Goal: Obtain resource: Download file/media

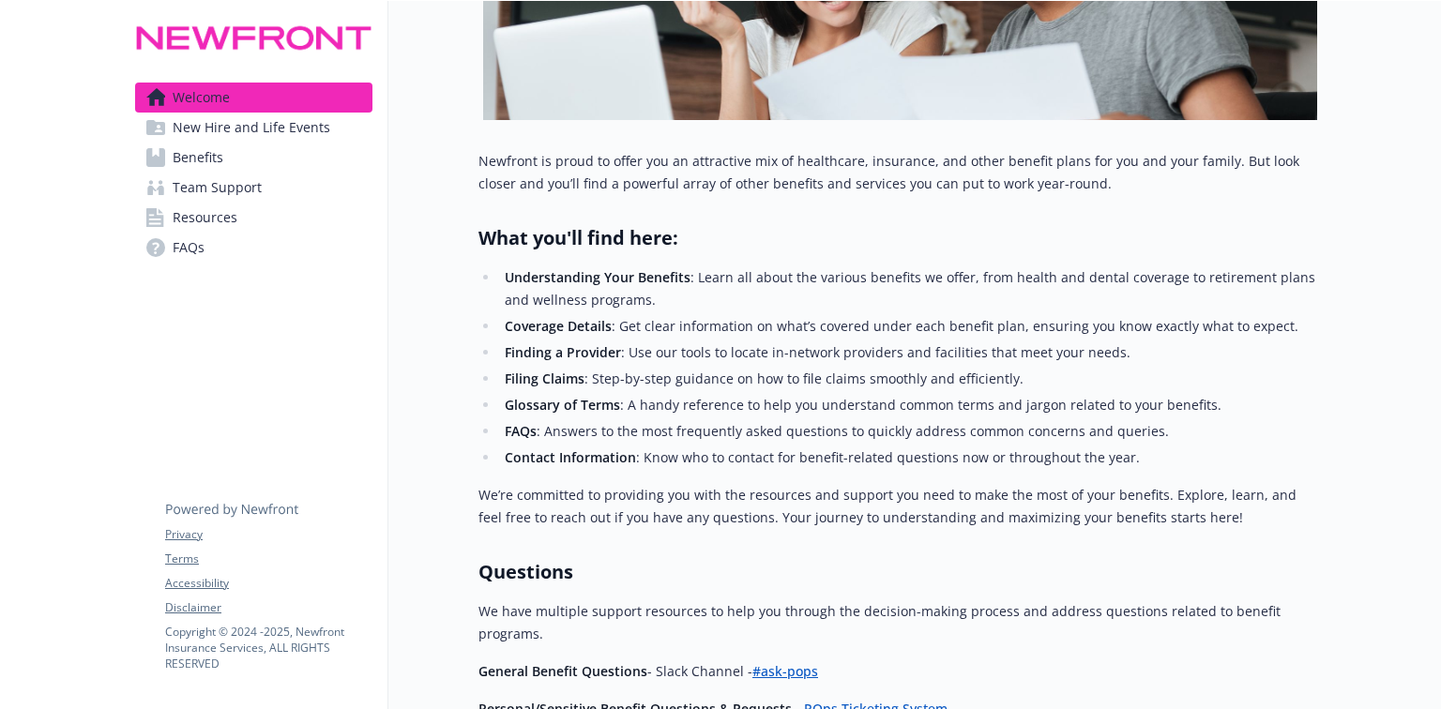
scroll to position [661, 0]
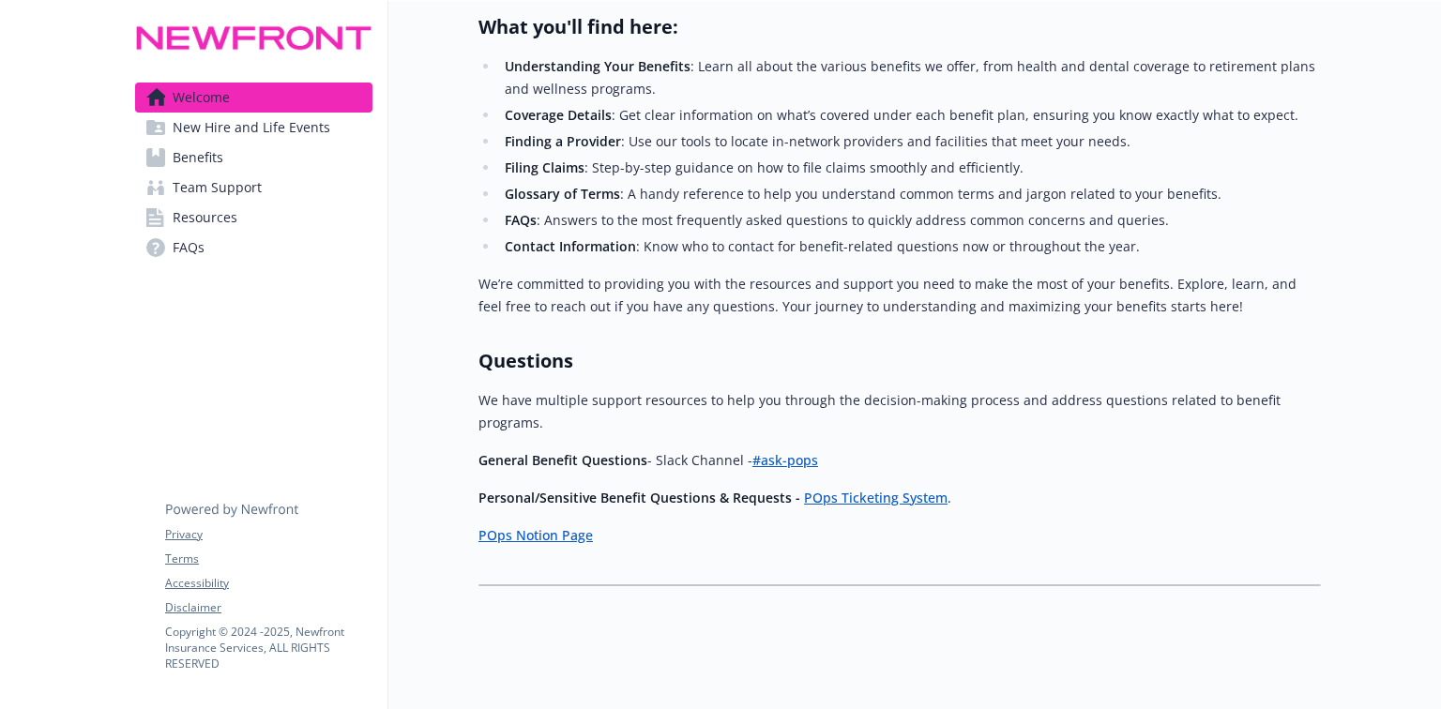
click at [188, 153] on span "Benefits" at bounding box center [198, 158] width 51 height 30
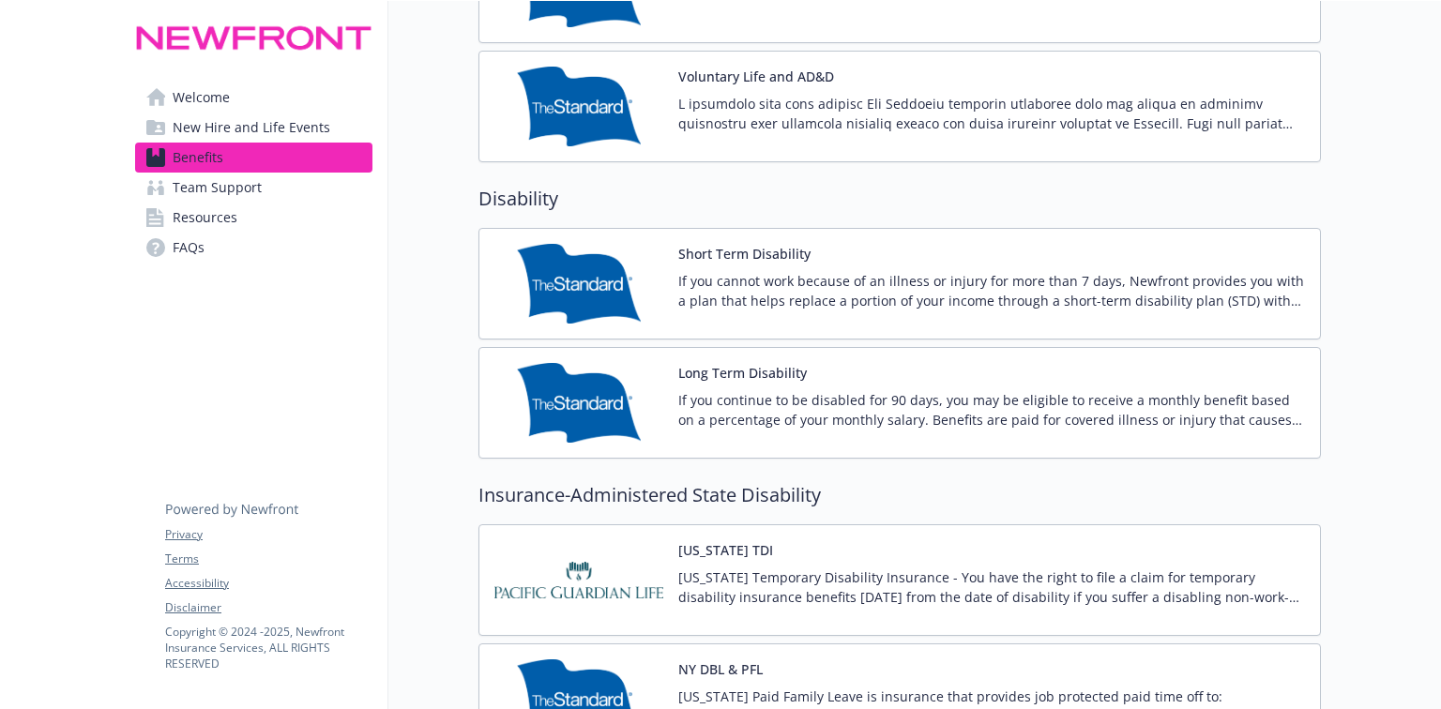
scroll to position [1576, 0]
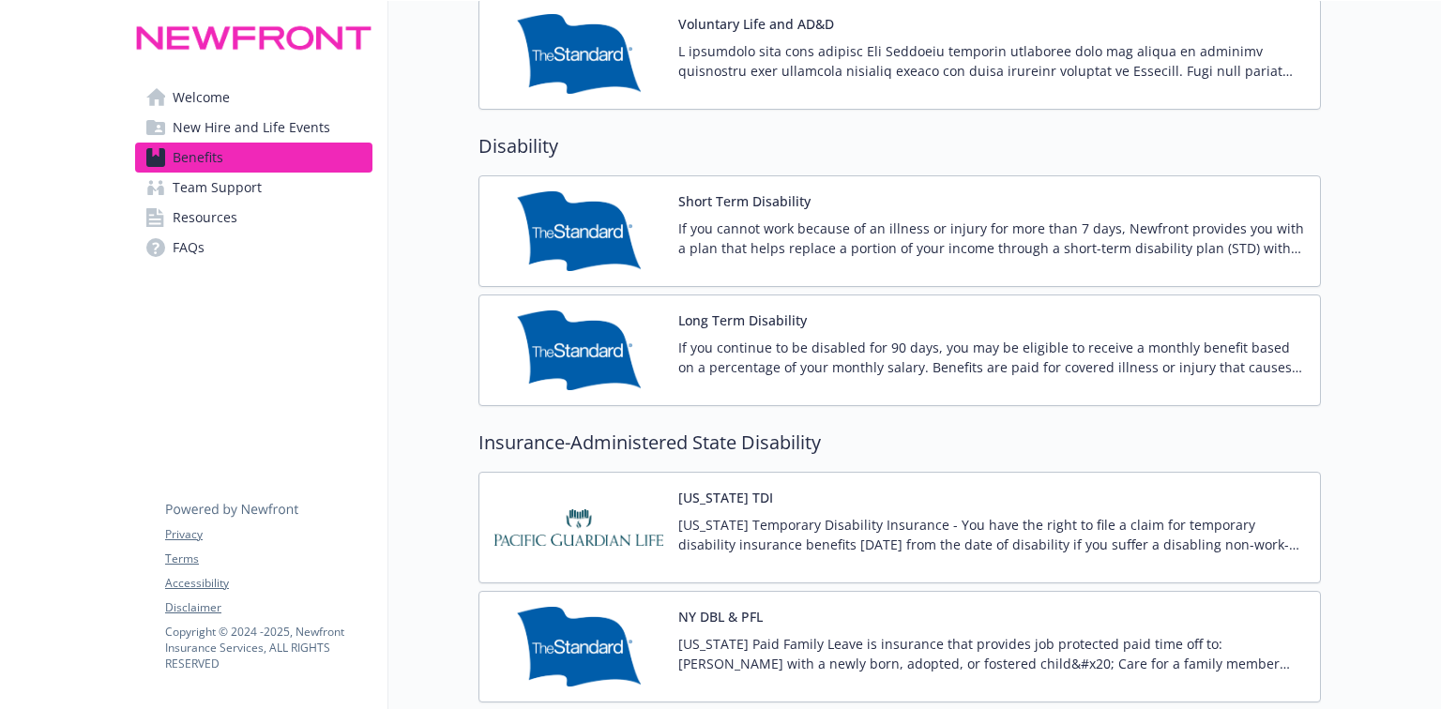
click at [769, 219] on p "If you cannot work because of an illness or injury for more than 7 days, Newfro…" at bounding box center [991, 238] width 627 height 39
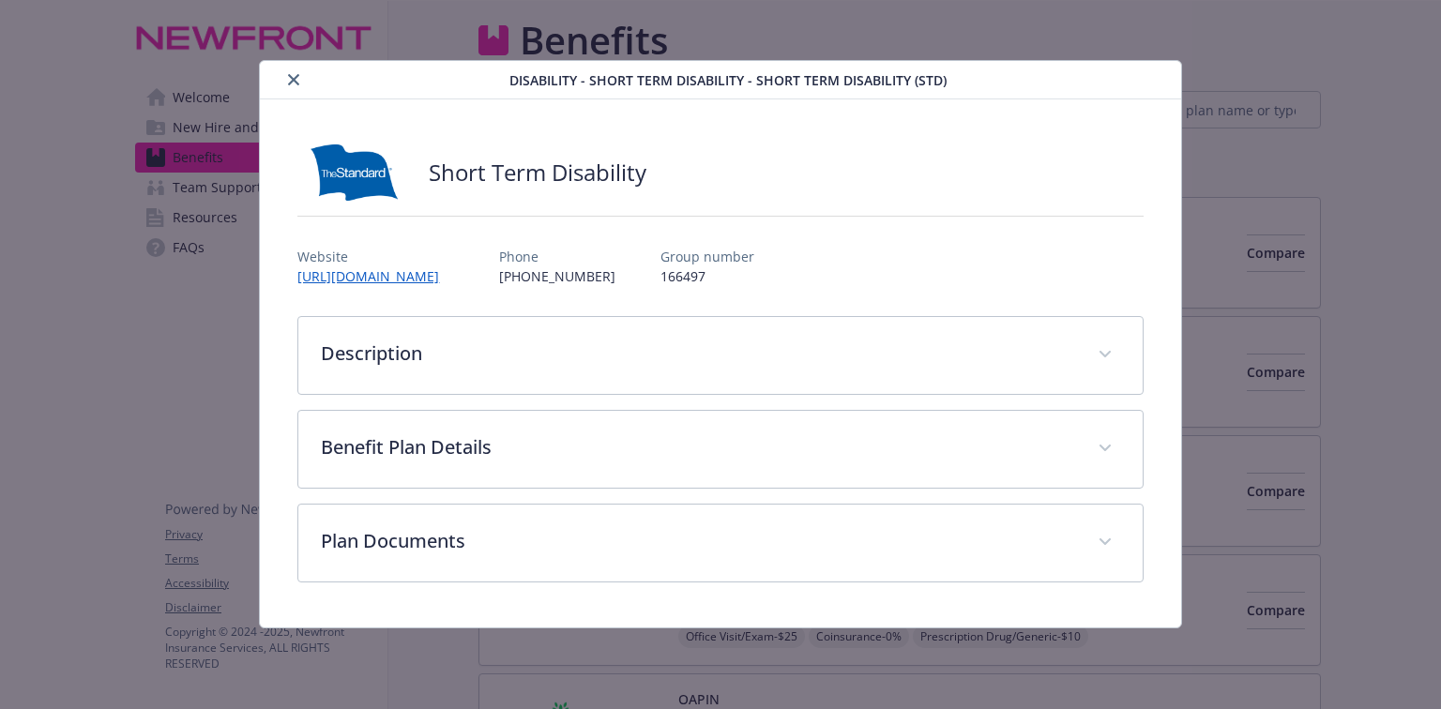
scroll to position [1576, 0]
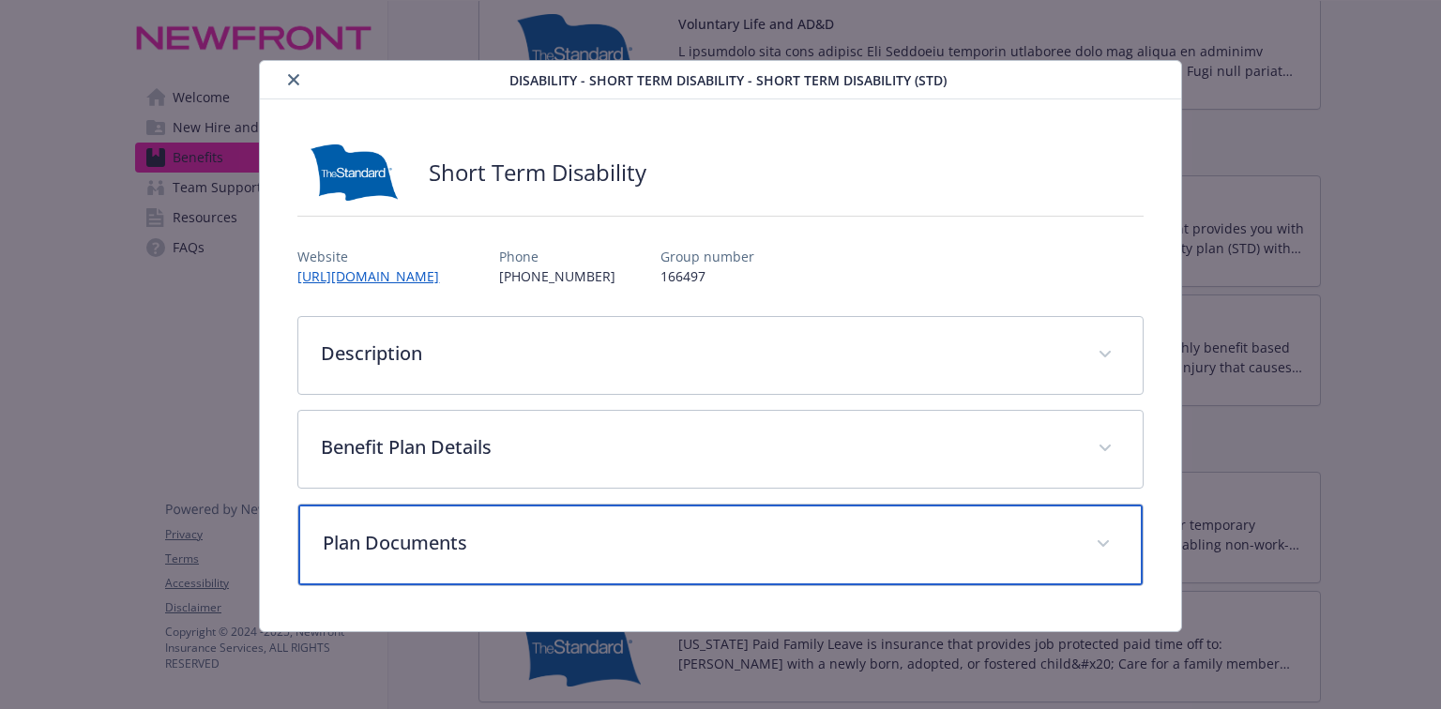
click at [351, 540] on p "Plan Documents" at bounding box center [698, 543] width 750 height 28
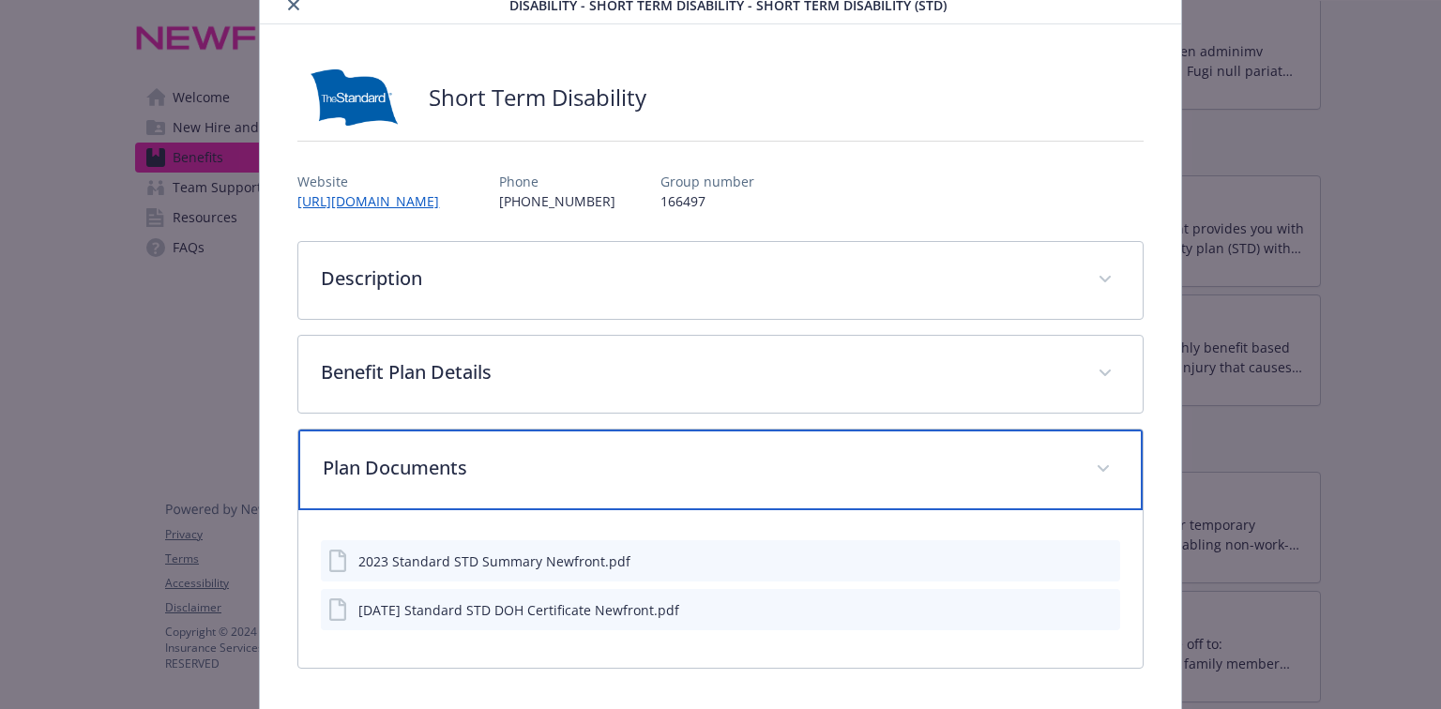
scroll to position [138, 0]
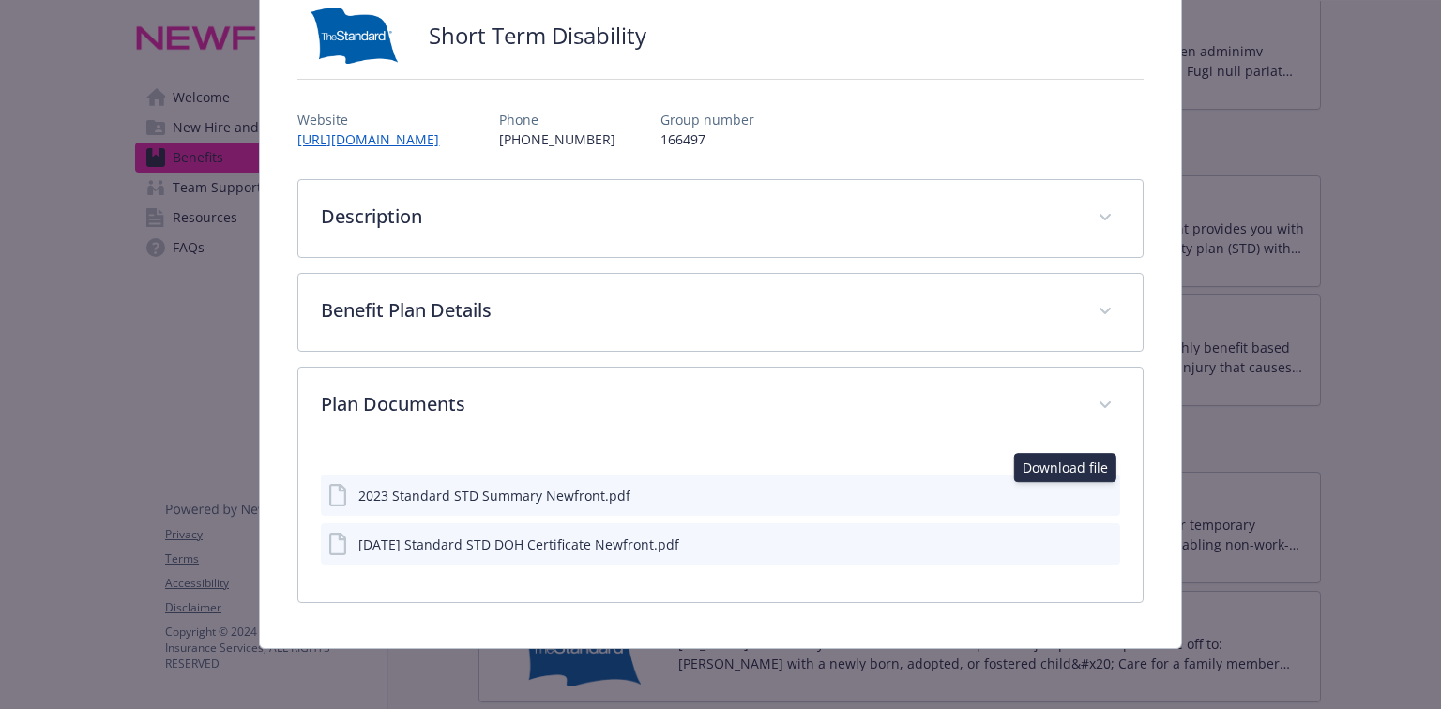
click at [1064, 496] on icon "download file" at bounding box center [1071, 494] width 15 height 15
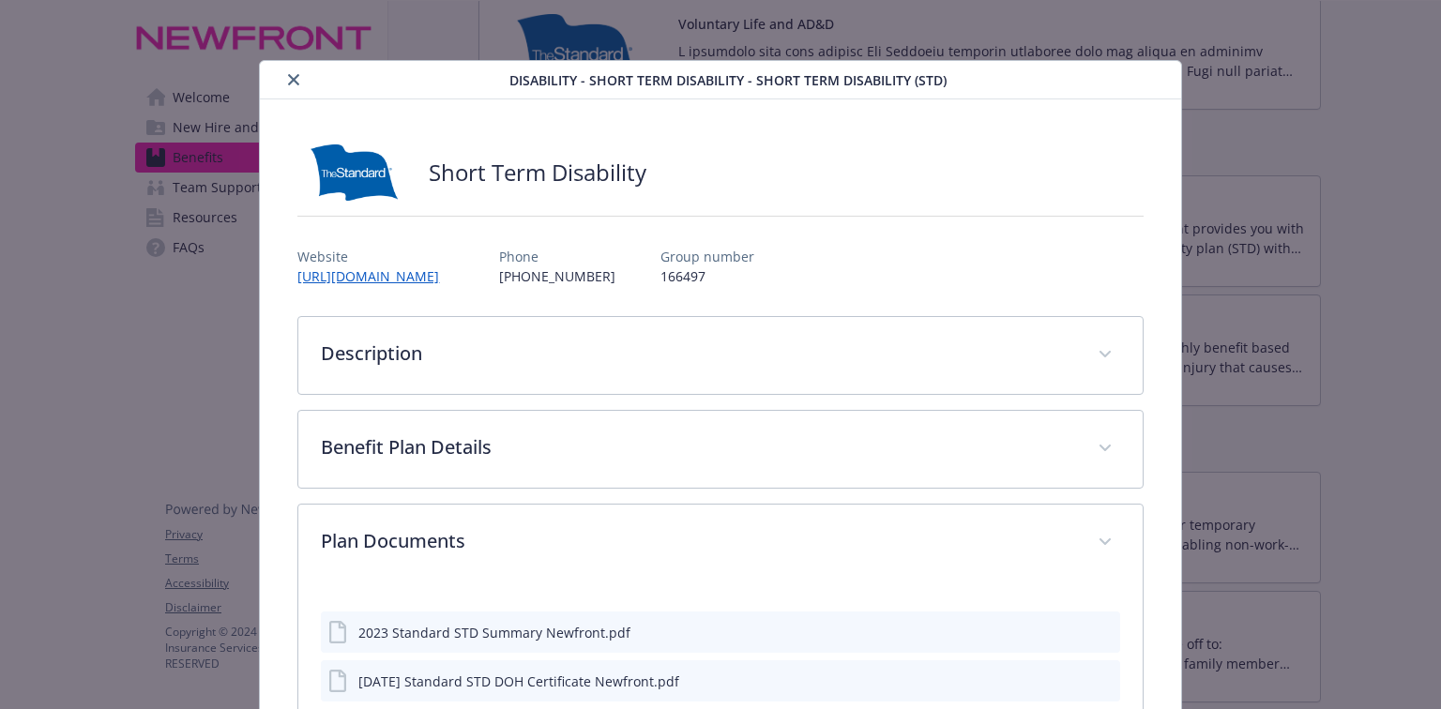
scroll to position [0, 0]
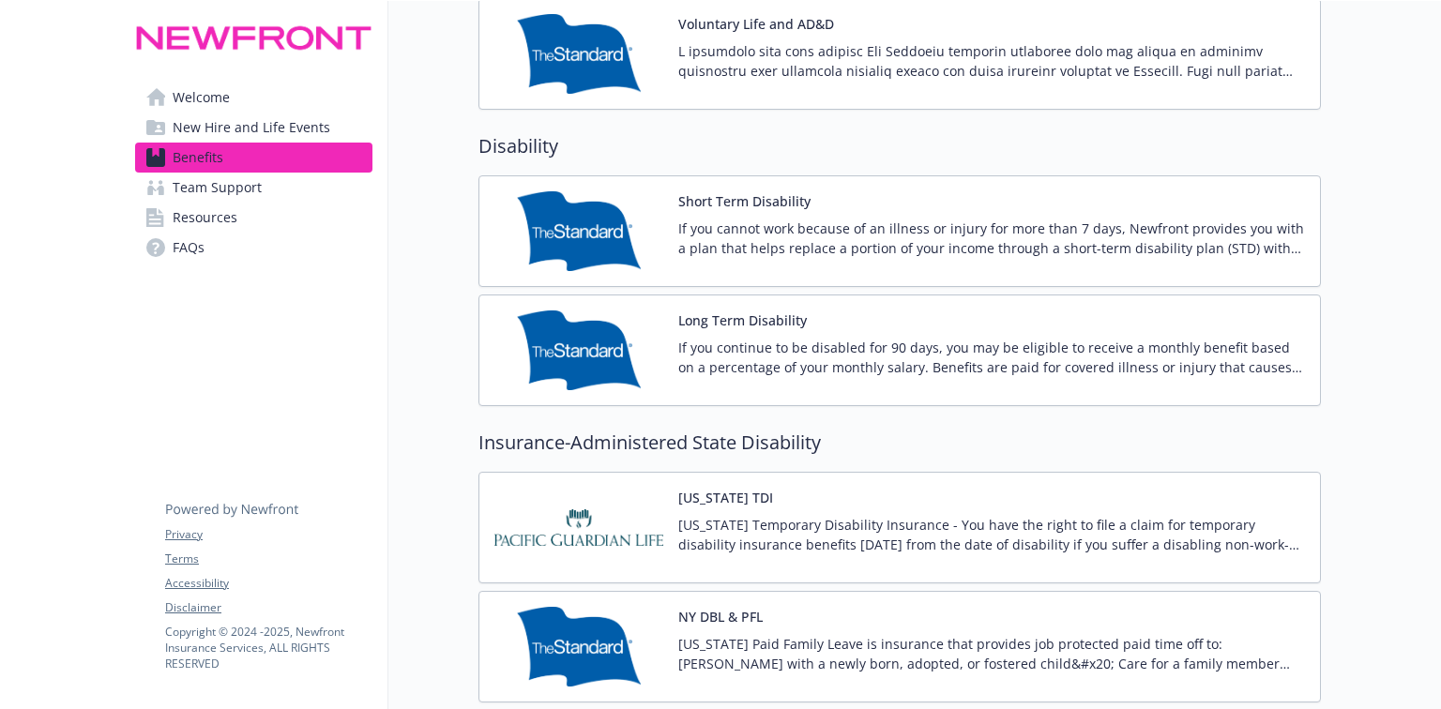
click at [747, 320] on button "Long Term Disability" at bounding box center [742, 321] width 129 height 20
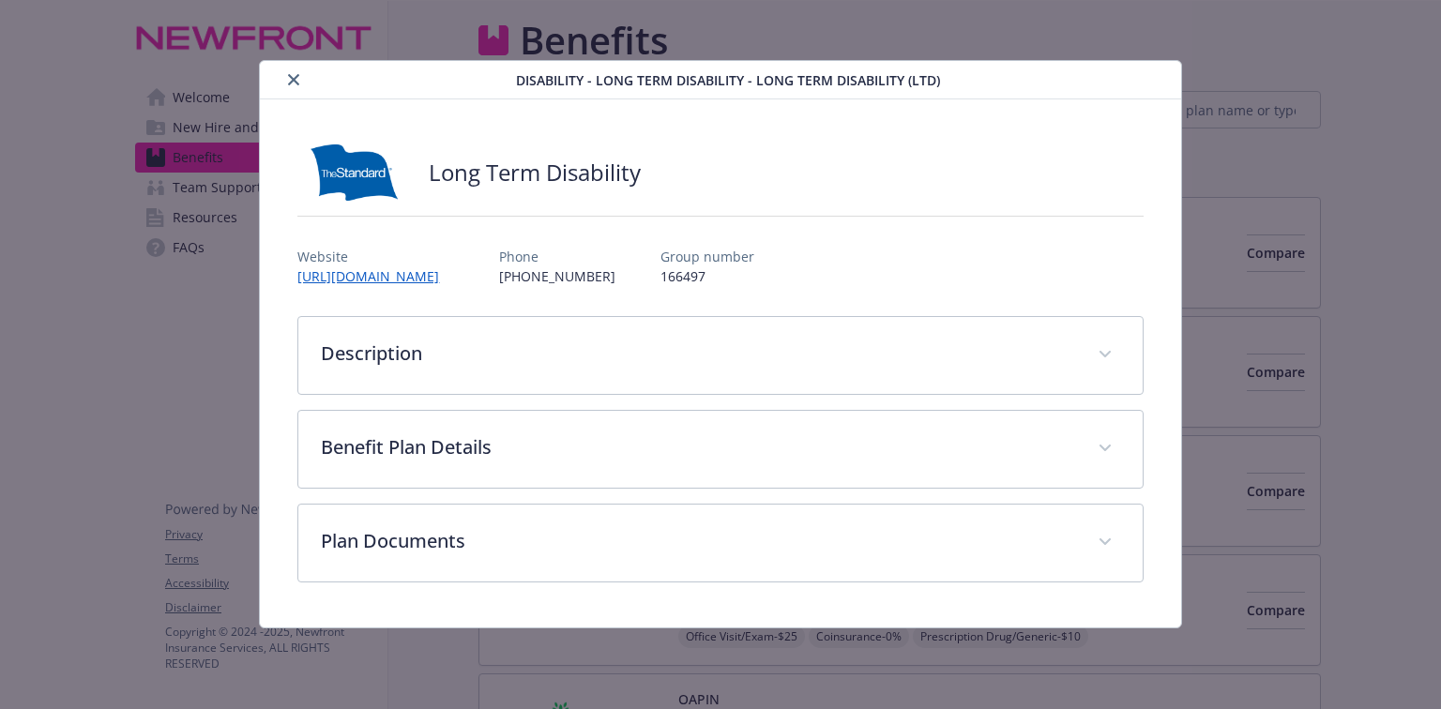
scroll to position [1576, 0]
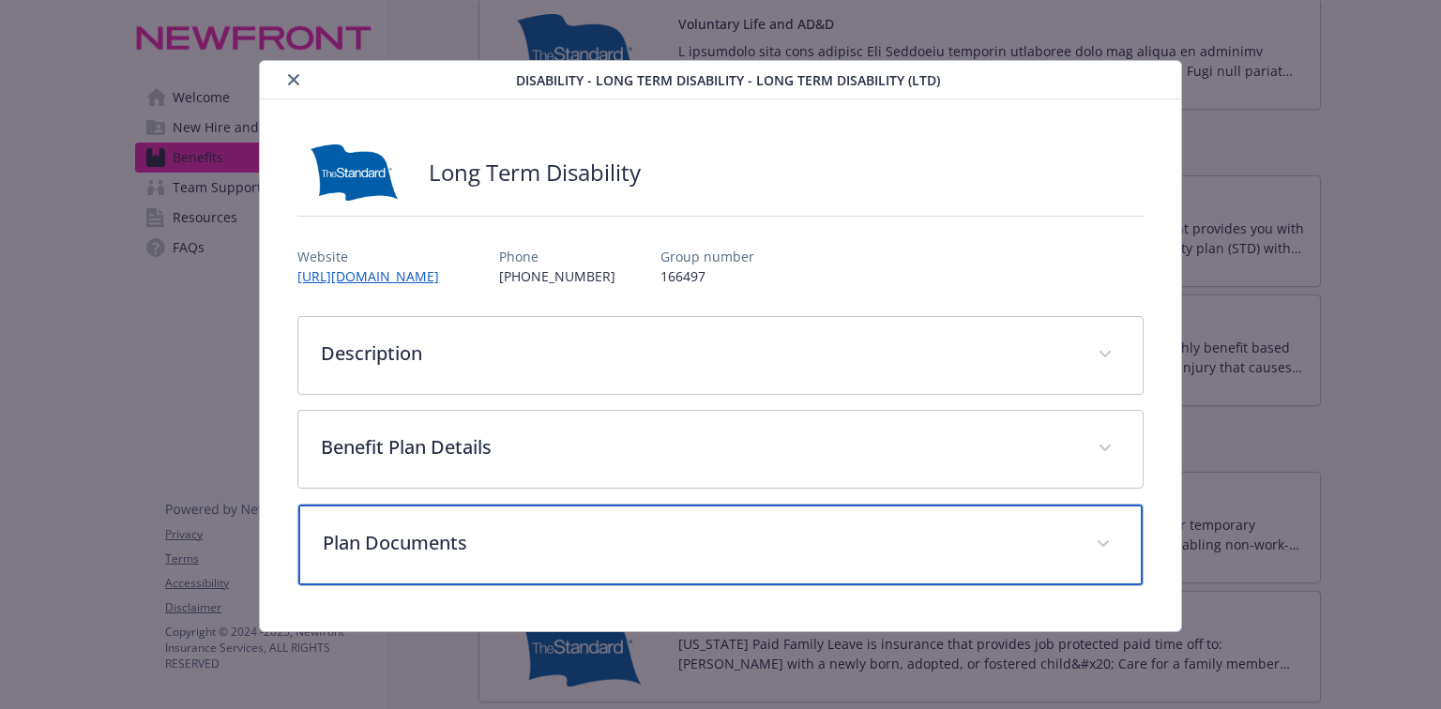
click at [1047, 559] on div "Plan Documents" at bounding box center [719, 545] width 843 height 81
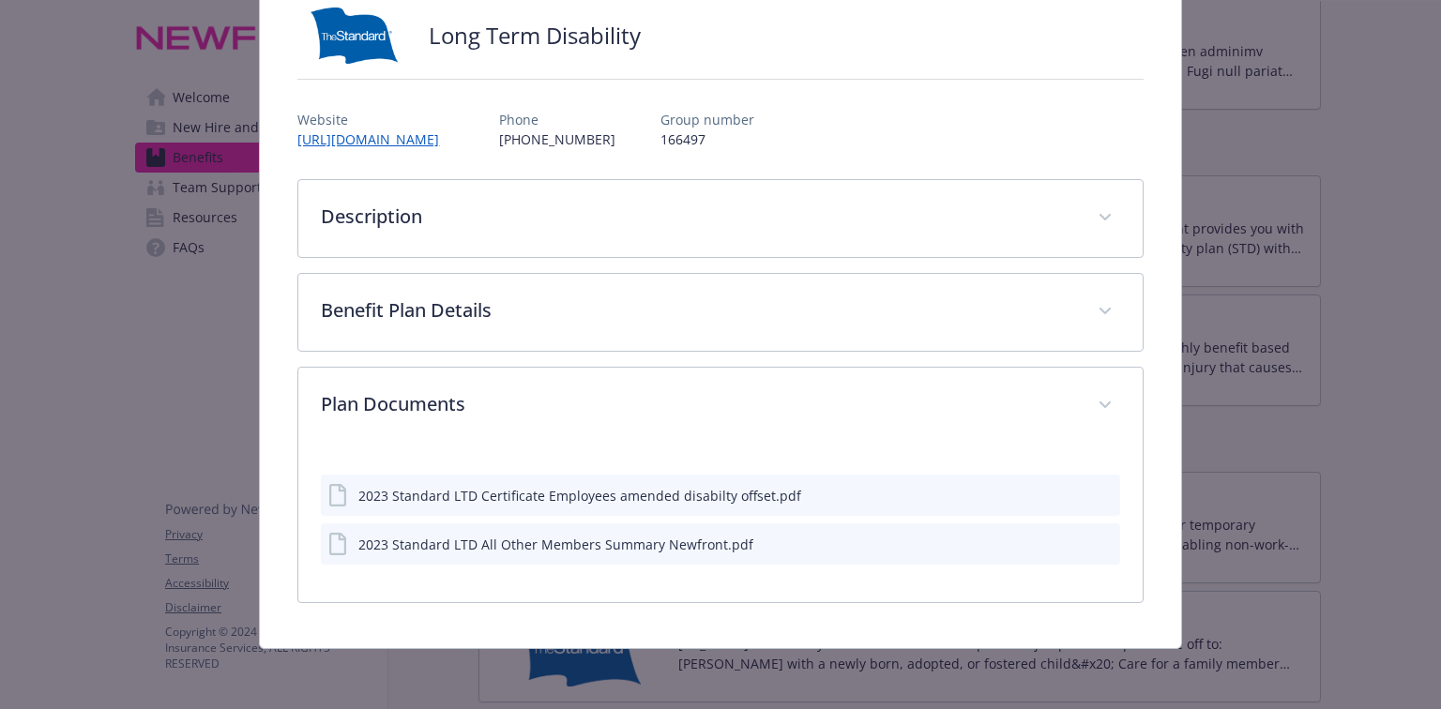
scroll to position [135, 0]
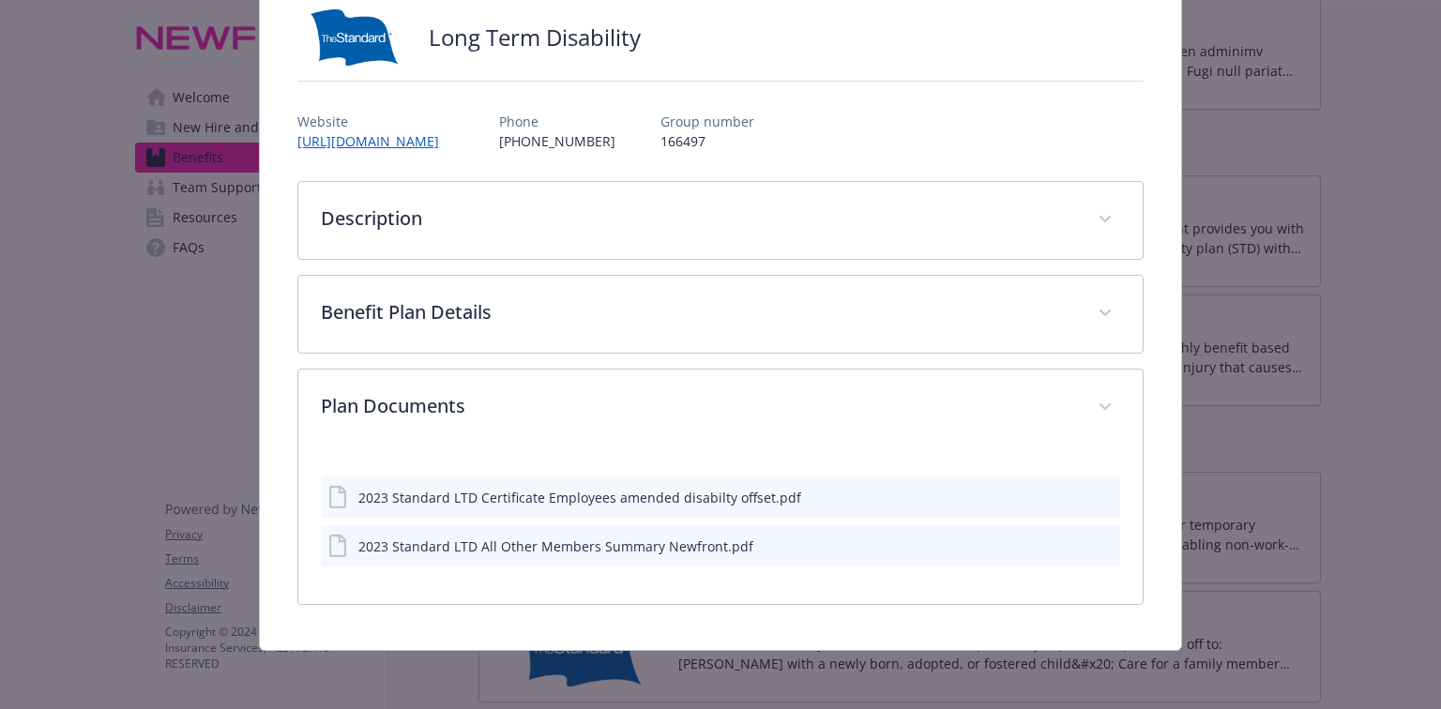
click at [1066, 496] on icon "download file" at bounding box center [1071, 496] width 15 height 15
click at [1064, 544] on icon "download file" at bounding box center [1071, 545] width 15 height 15
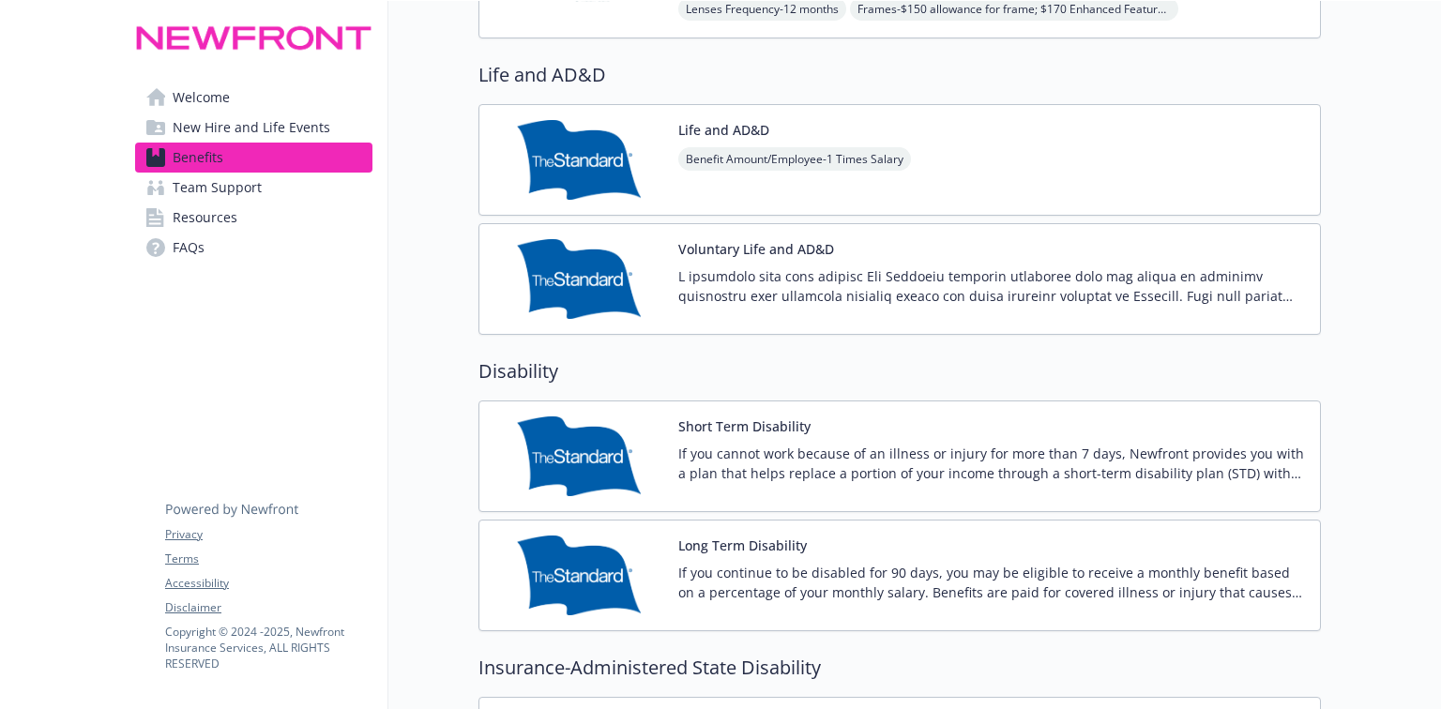
click at [746, 233] on div "Voluntary Life and AD&D" at bounding box center [899, 279] width 842 height 112
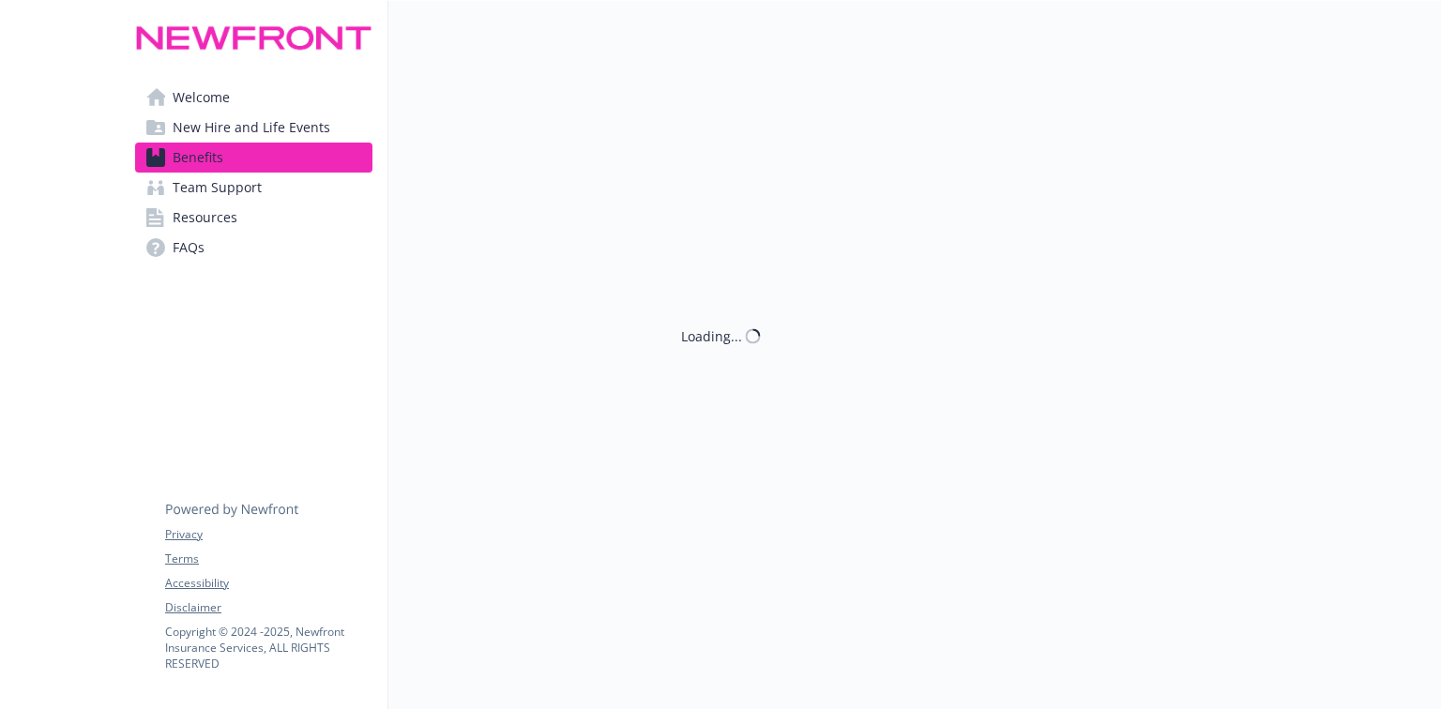
scroll to position [1351, 0]
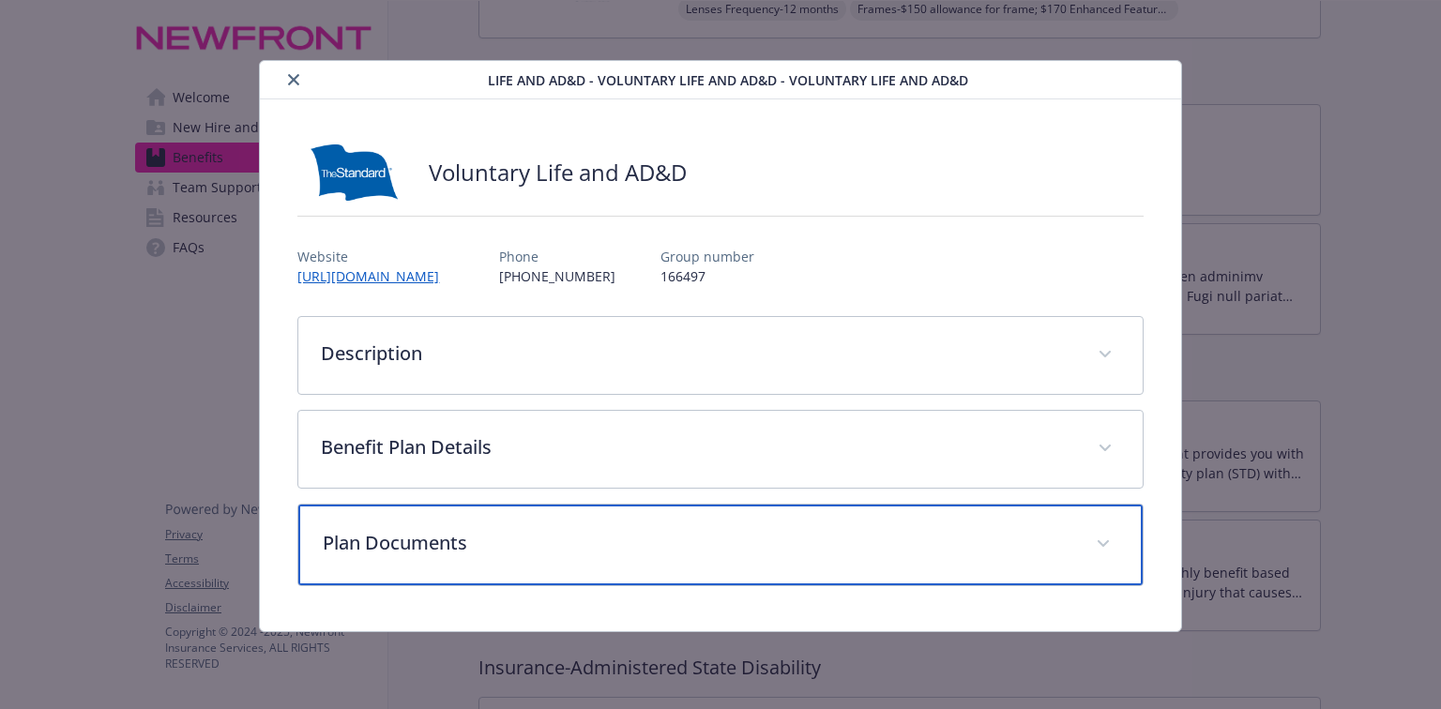
click at [408, 546] on p "Plan Documents" at bounding box center [698, 543] width 750 height 28
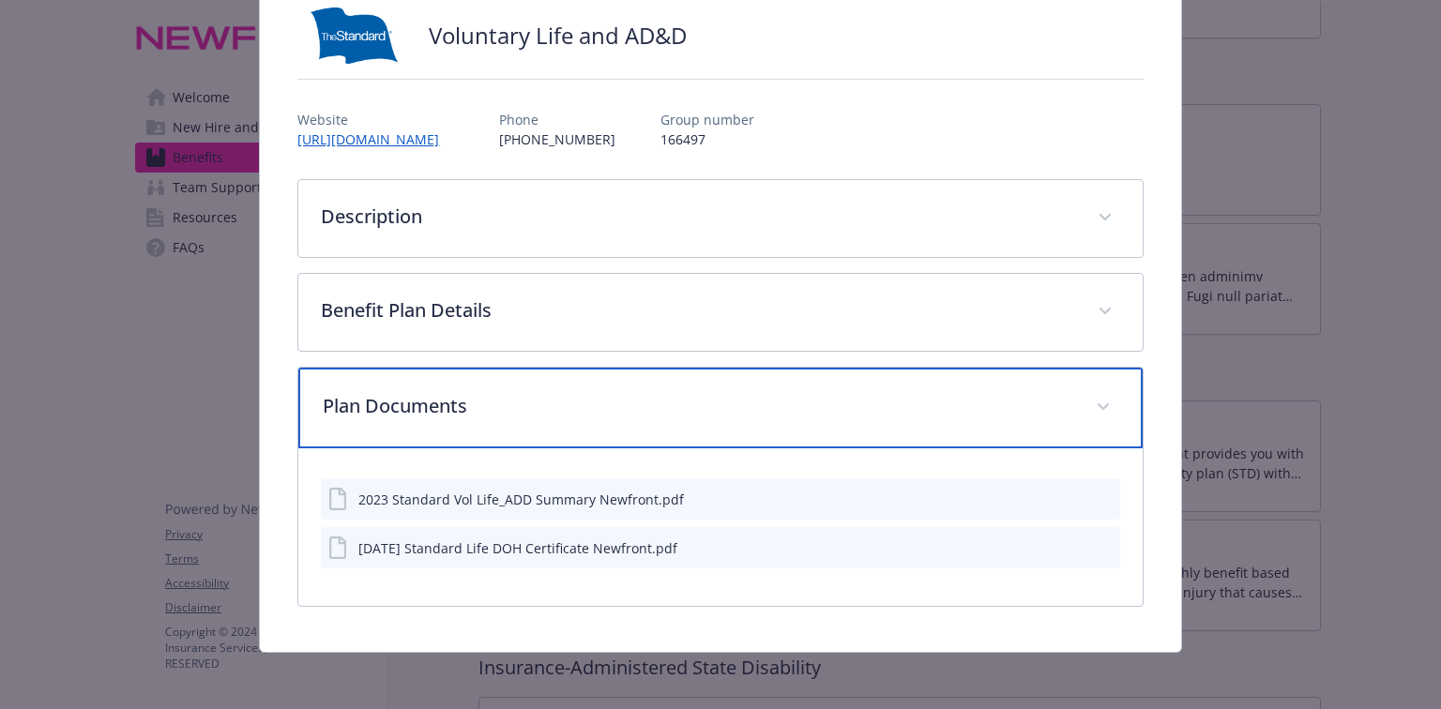
scroll to position [138, 0]
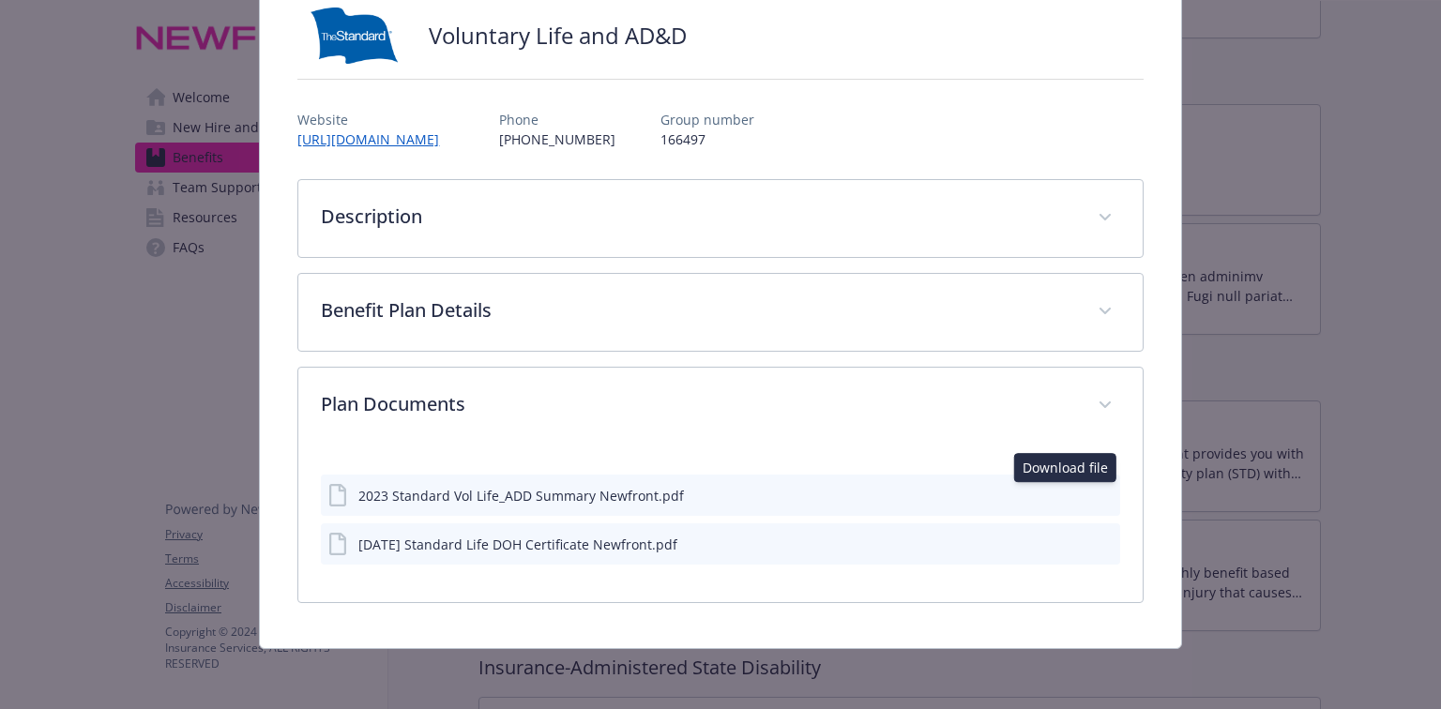
click at [1064, 495] on icon "download file" at bounding box center [1071, 494] width 15 height 15
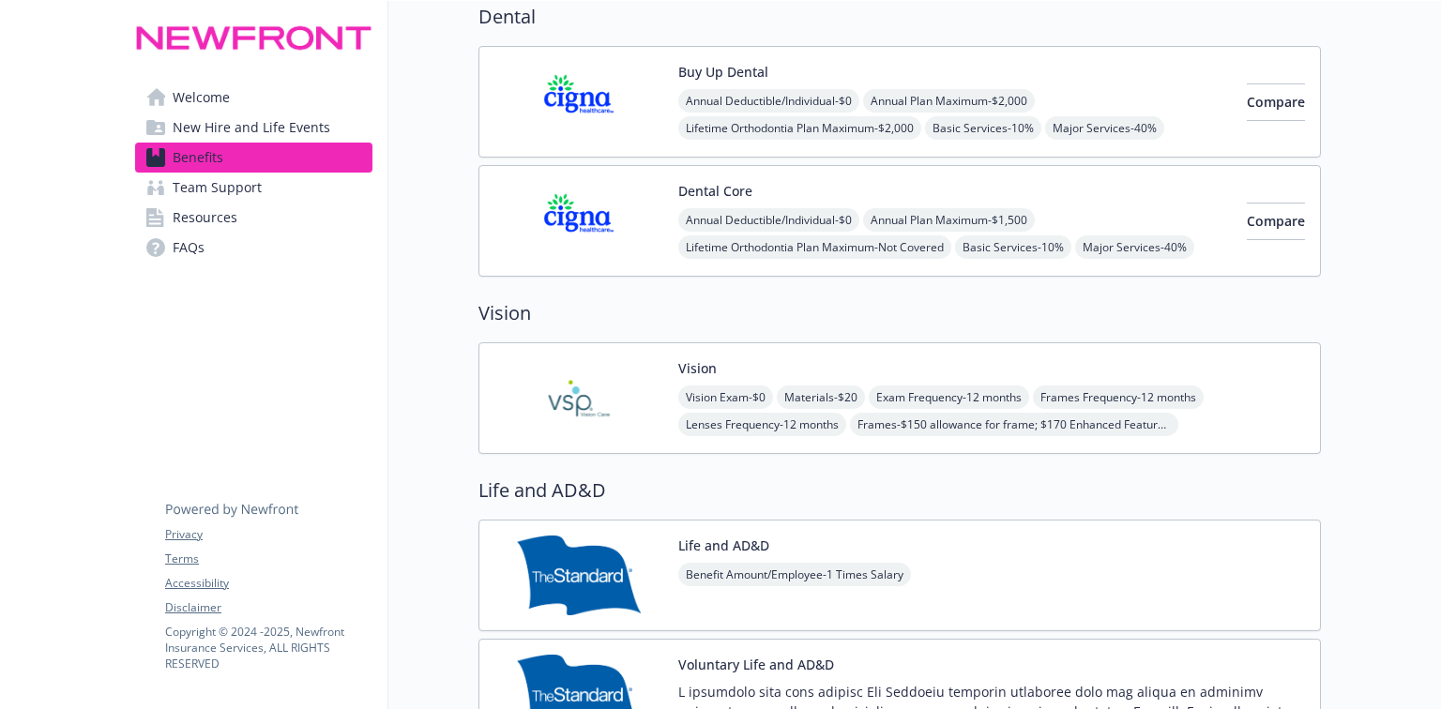
scroll to position [901, 0]
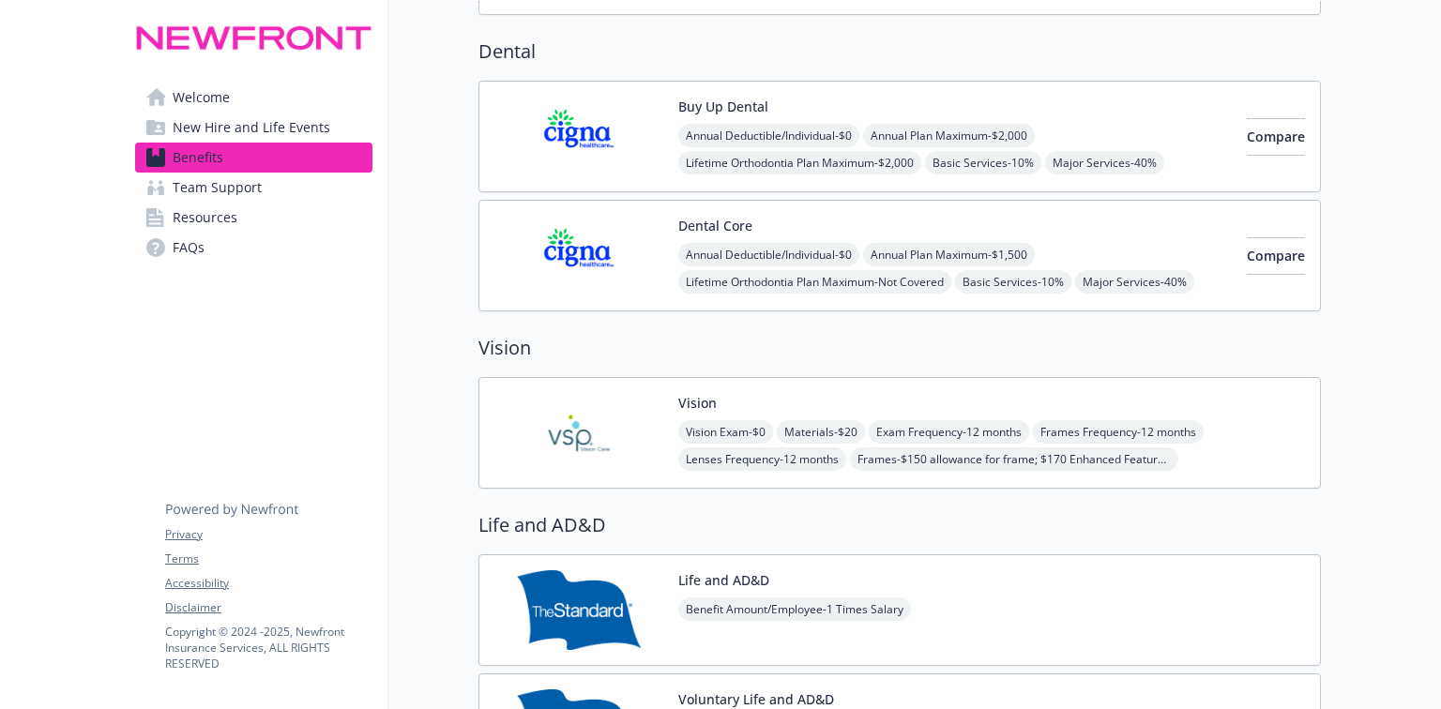
click at [752, 387] on div "Vision Vision Exam - $0 Materials - $20 Exam Frequency - 12 months Frames Frequ…" at bounding box center [899, 433] width 842 height 112
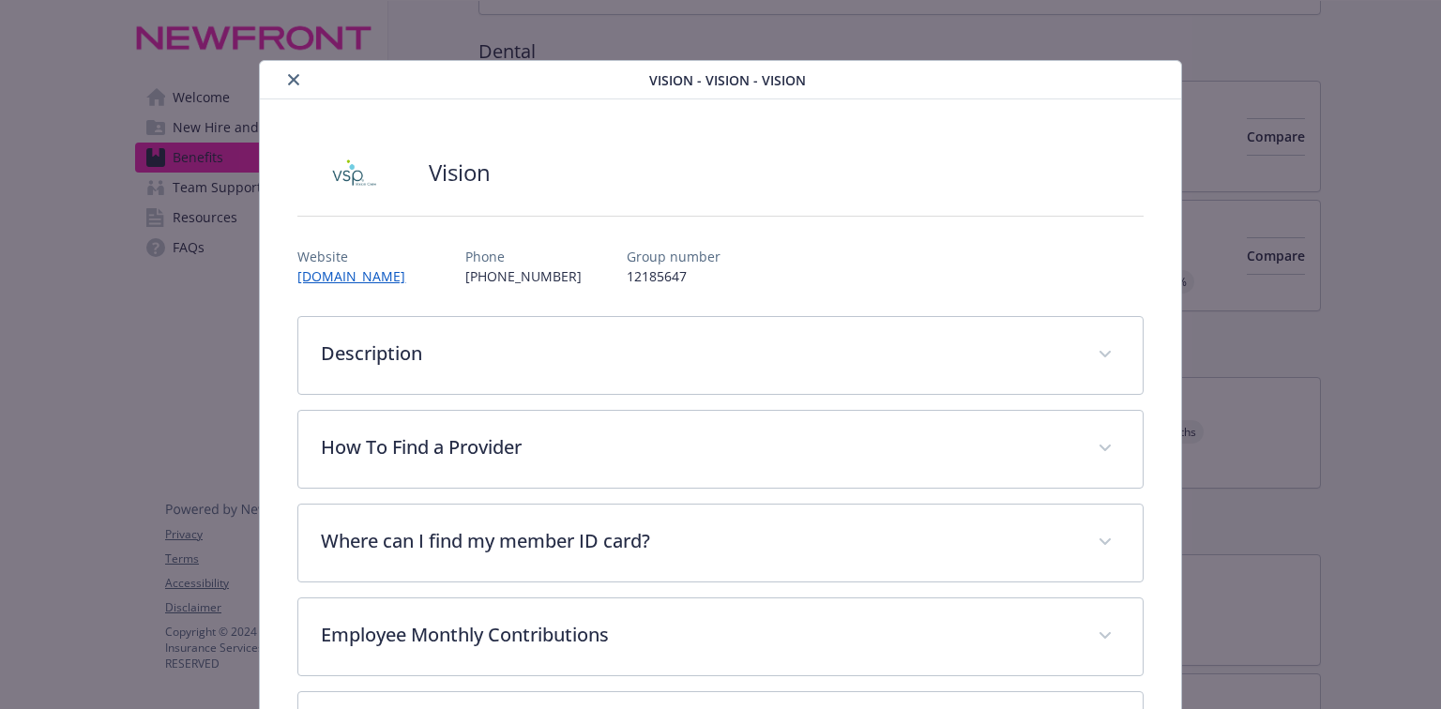
scroll to position [56, 0]
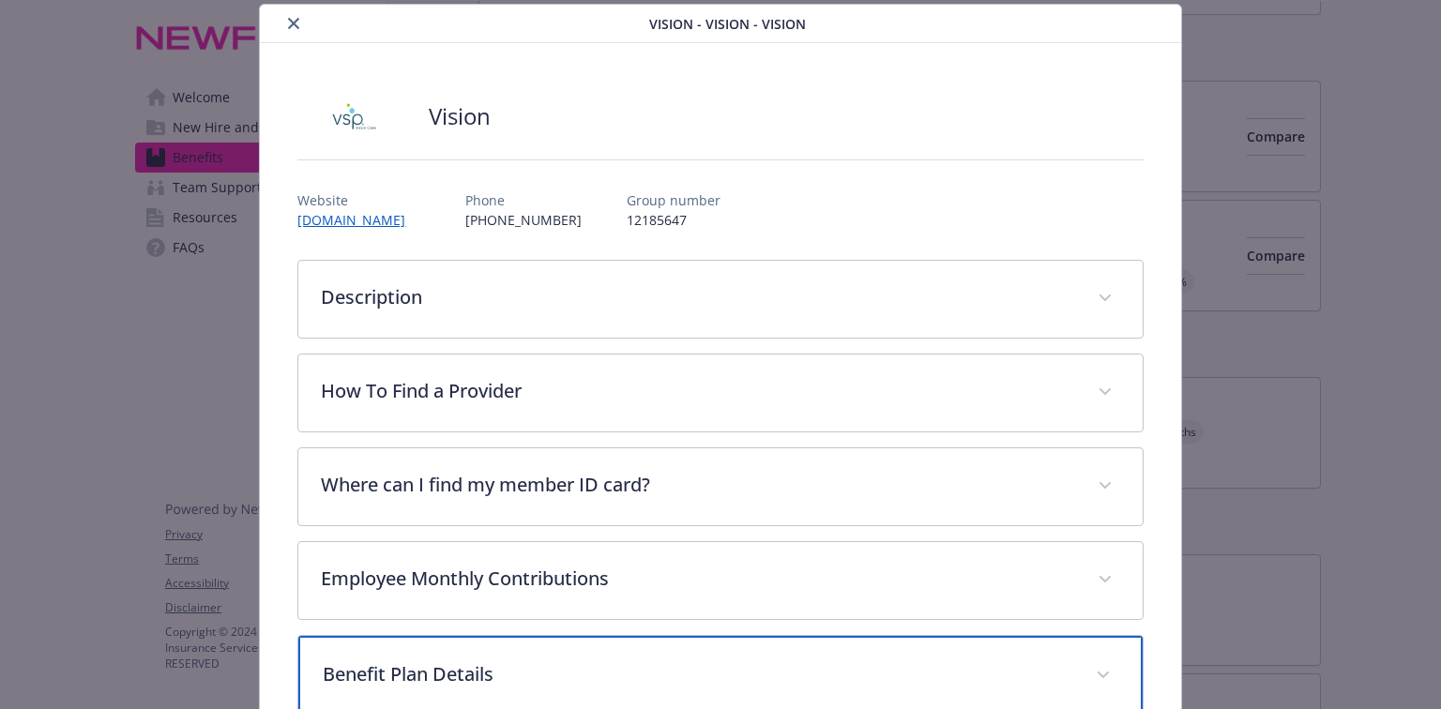
click at [381, 665] on p "Benefit Plan Details" at bounding box center [698, 674] width 750 height 28
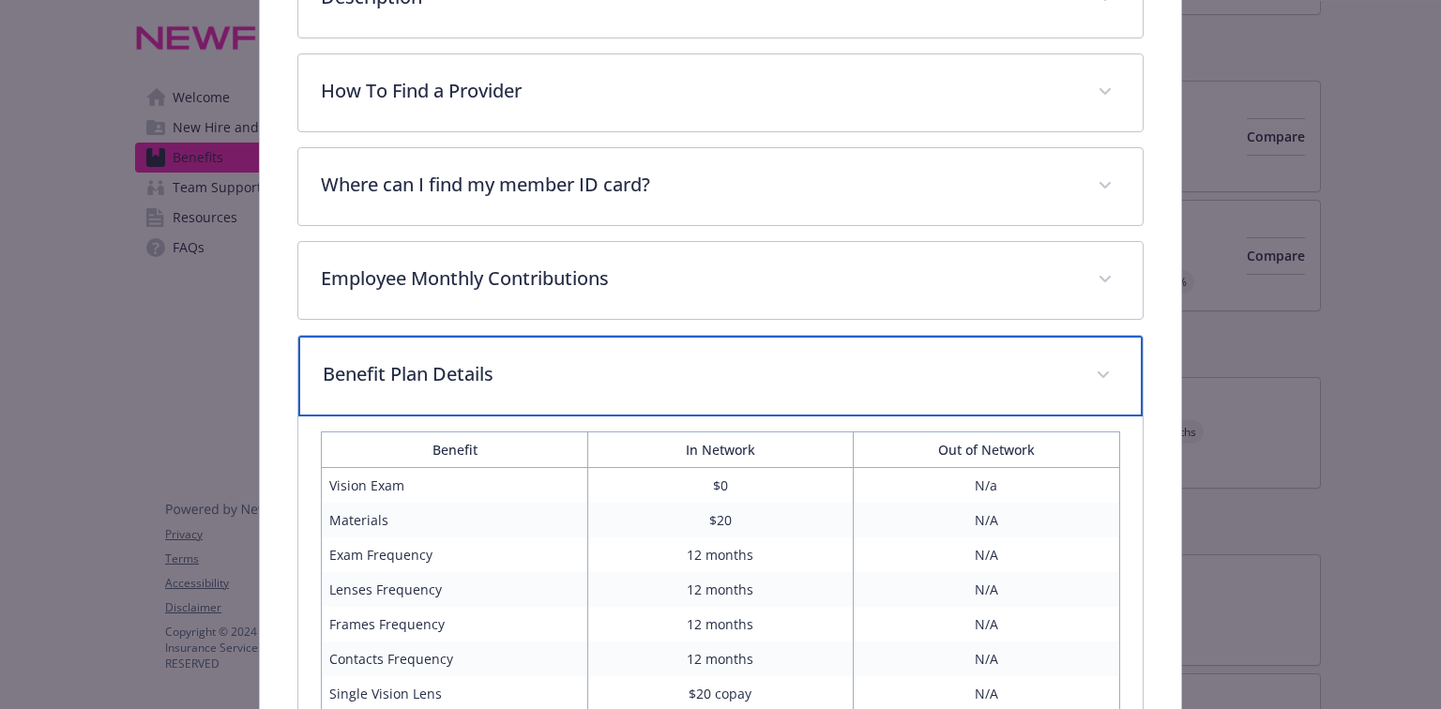
click at [419, 352] on div "Benefit Plan Details" at bounding box center [719, 376] width 843 height 81
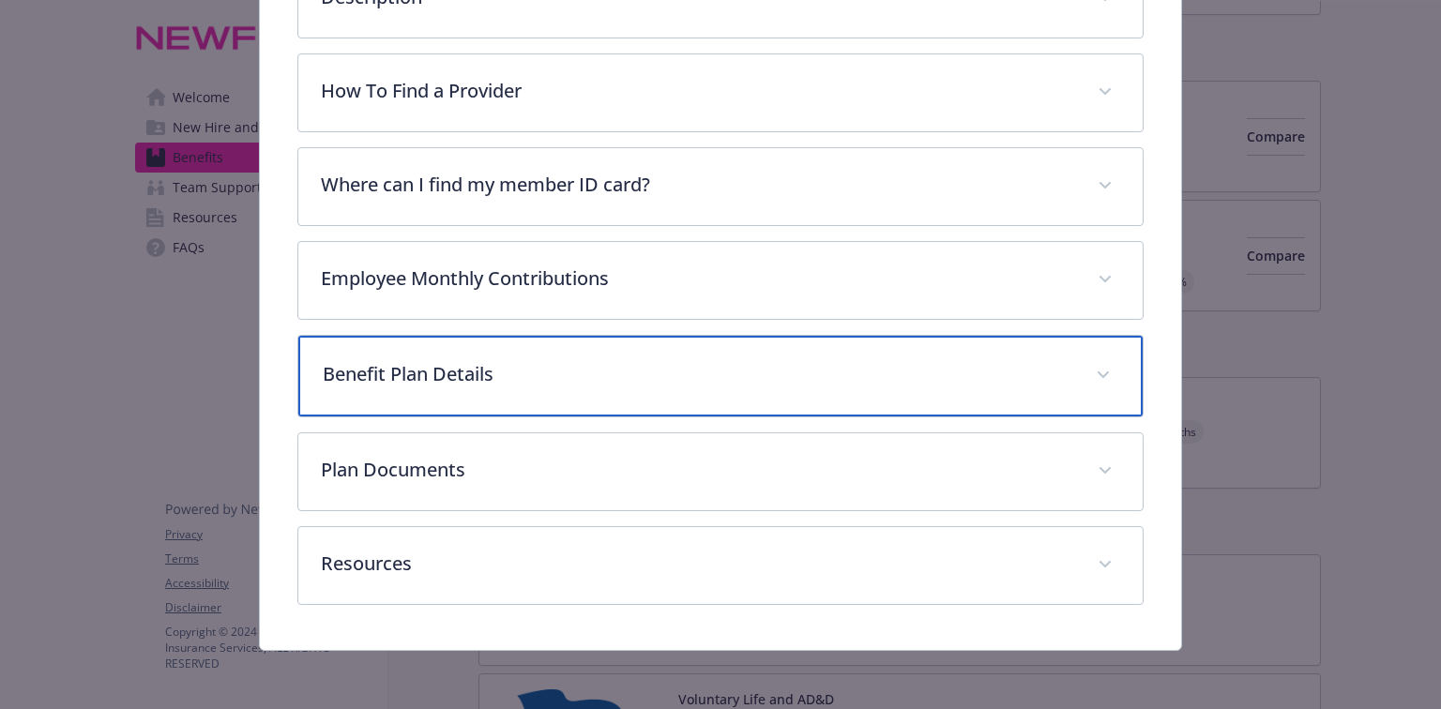
scroll to position [354, 0]
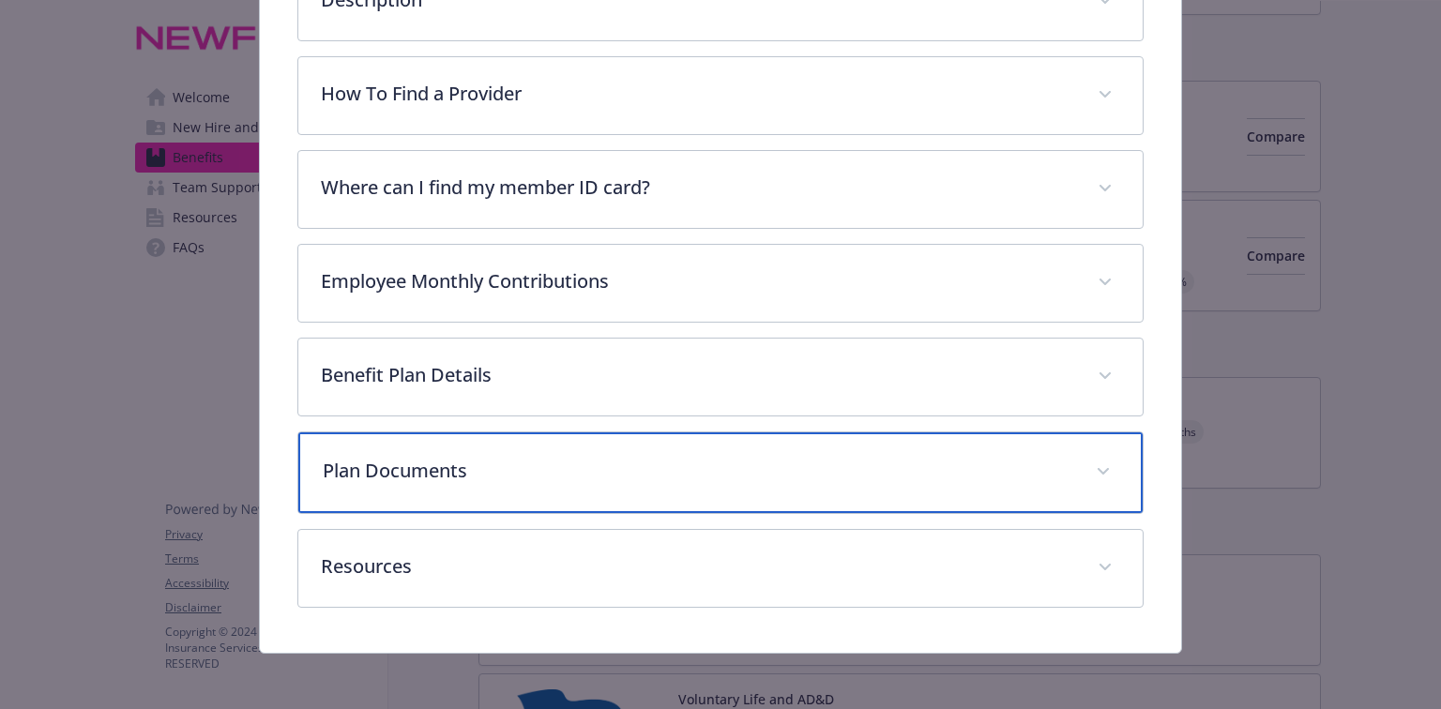
click at [410, 469] on p "Plan Documents" at bounding box center [698, 471] width 750 height 28
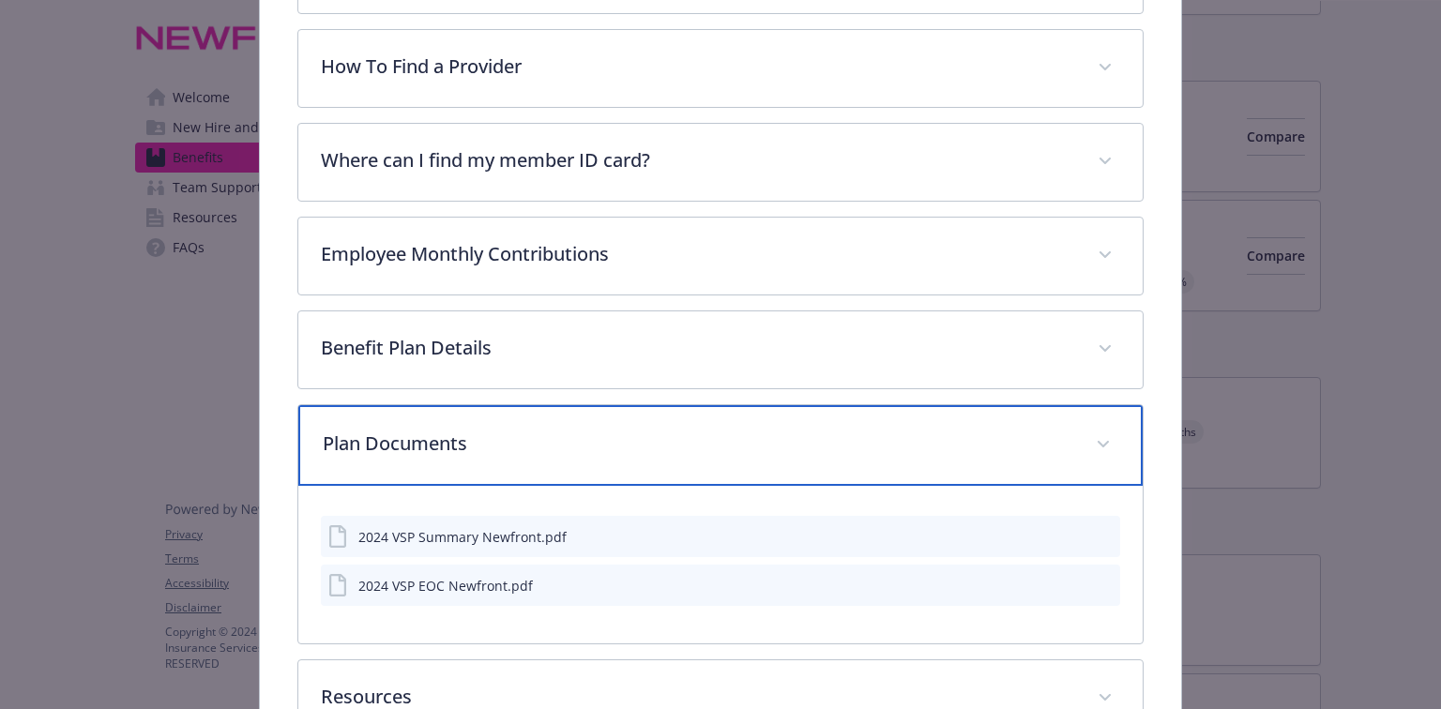
scroll to position [429, 0]
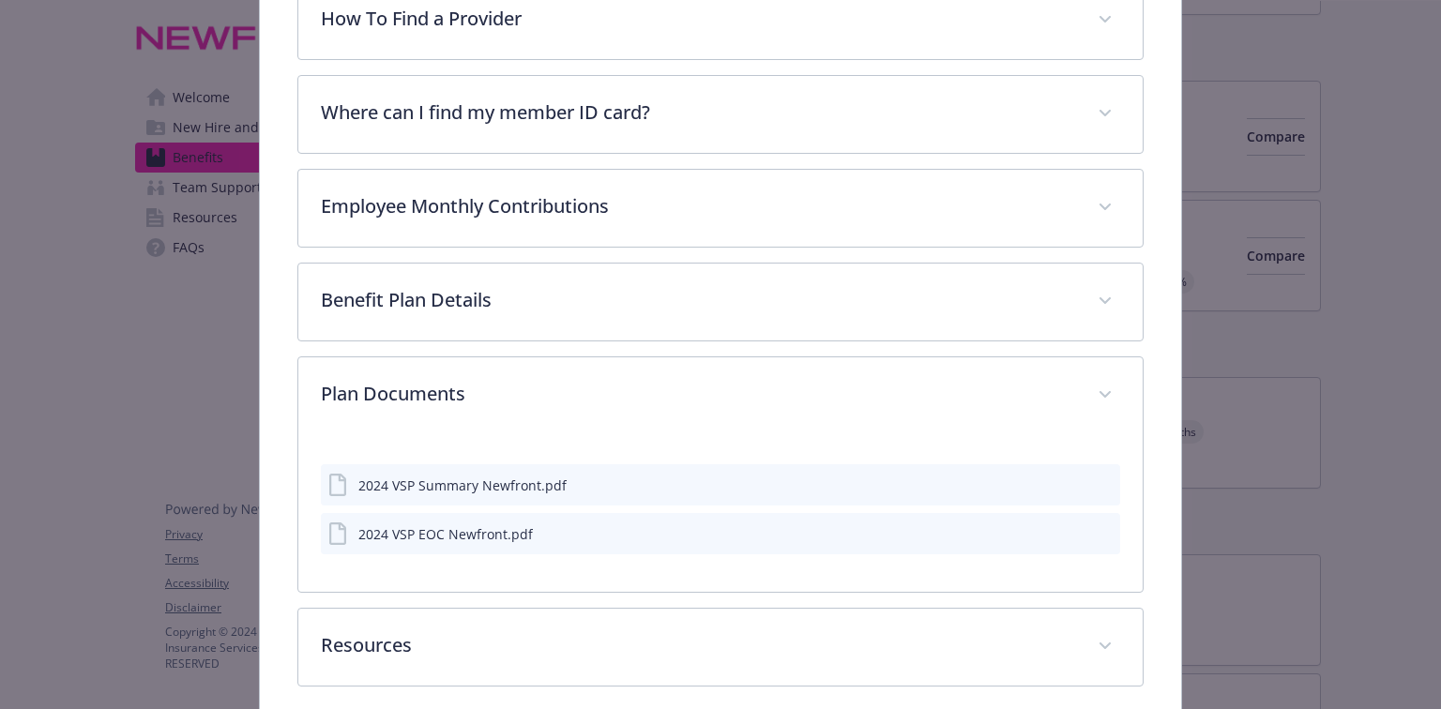
click at [1066, 525] on icon "download file" at bounding box center [1071, 532] width 15 height 15
